Goal: Task Accomplishment & Management: Use online tool/utility

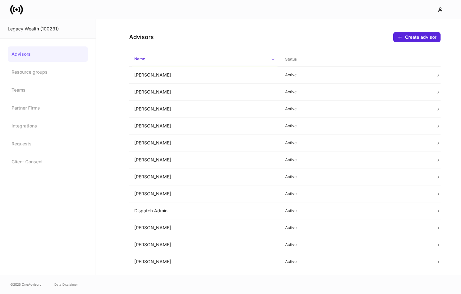
scroll to position [114, 0]
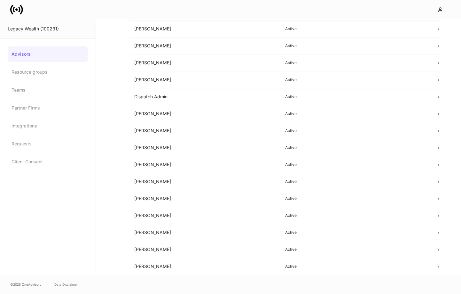
click at [14, 11] on icon at bounding box center [14, 9] width 2 height 5
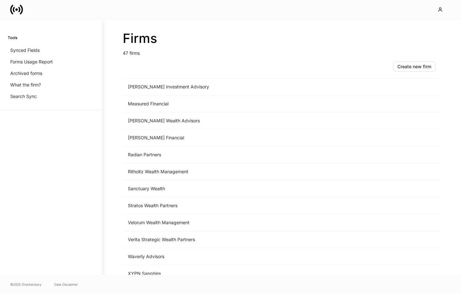
scroll to position [622, 0]
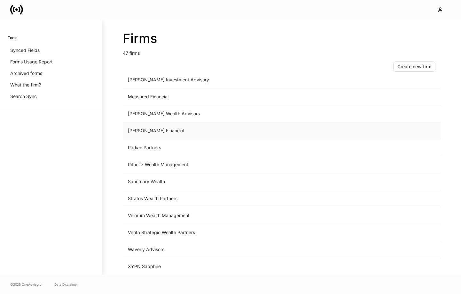
click at [166, 132] on td "[PERSON_NAME] Financial" at bounding box center [229, 130] width 212 height 17
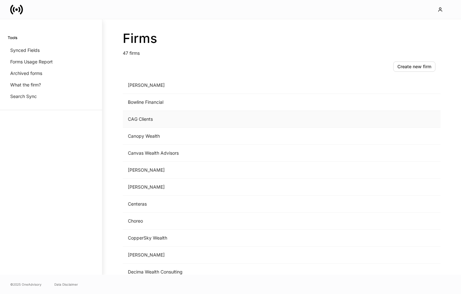
scroll to position [104, 0]
click at [160, 116] on td "CAG Clients" at bounding box center [229, 118] width 212 height 17
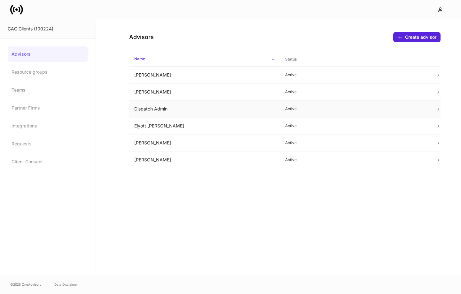
click at [217, 109] on td "Dispatch Admin" at bounding box center [204, 108] width 151 height 17
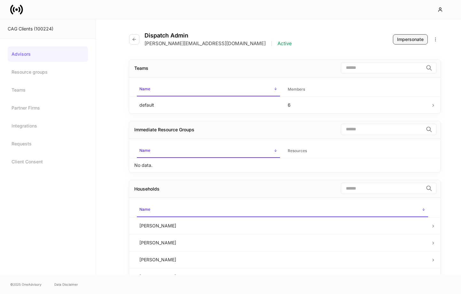
click at [412, 38] on div "Impersonate" at bounding box center [410, 39] width 27 height 6
